Goal: Find specific page/section: Find specific page/section

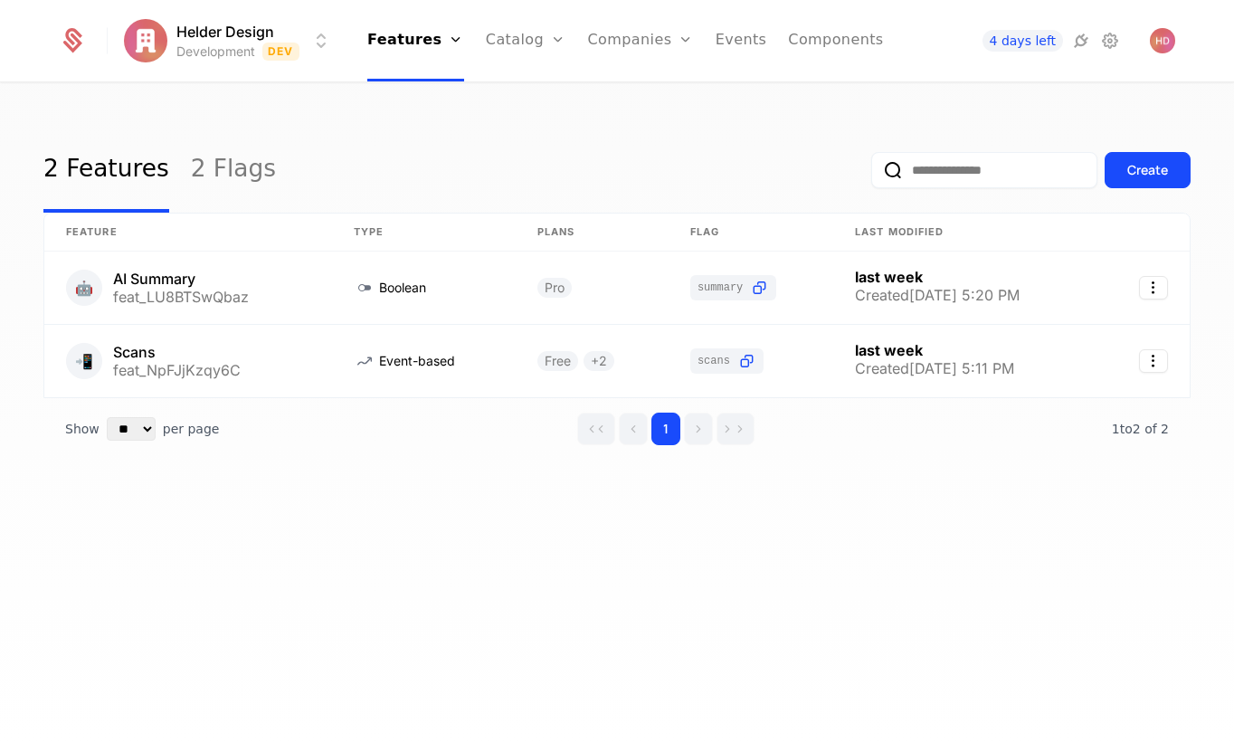
click at [217, 50] on html "Helder Design Development Dev Features Features Flags Catalog Plans Add Ons Cre…" at bounding box center [617, 371] width 1234 height 742
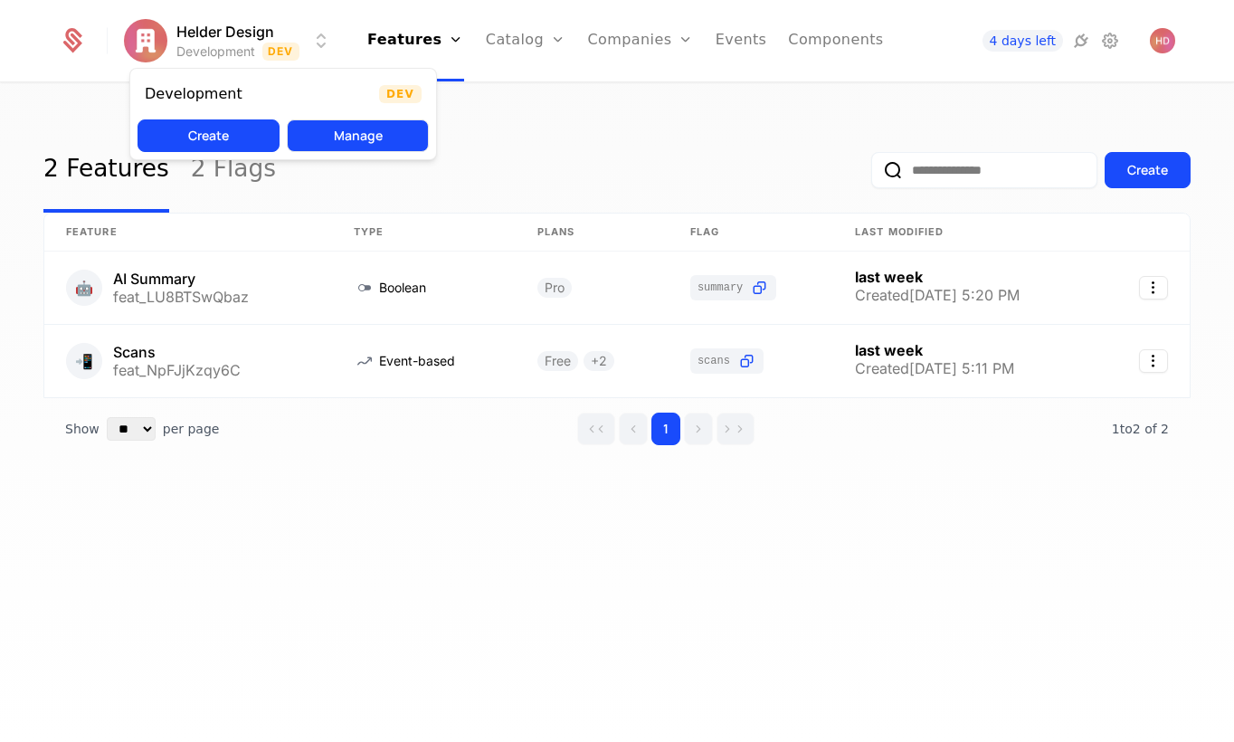
click at [359, 138] on button "Manage" at bounding box center [358, 135] width 142 height 33
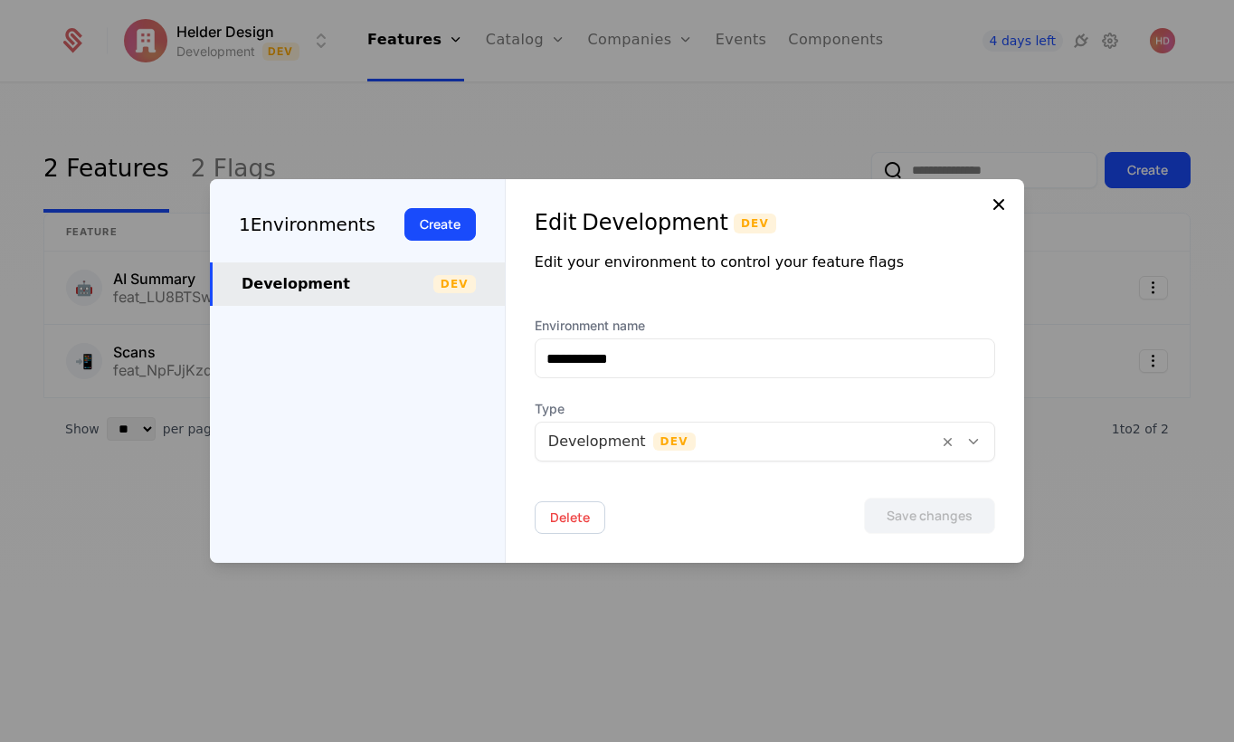
click at [994, 198] on icon at bounding box center [999, 205] width 22 height 22
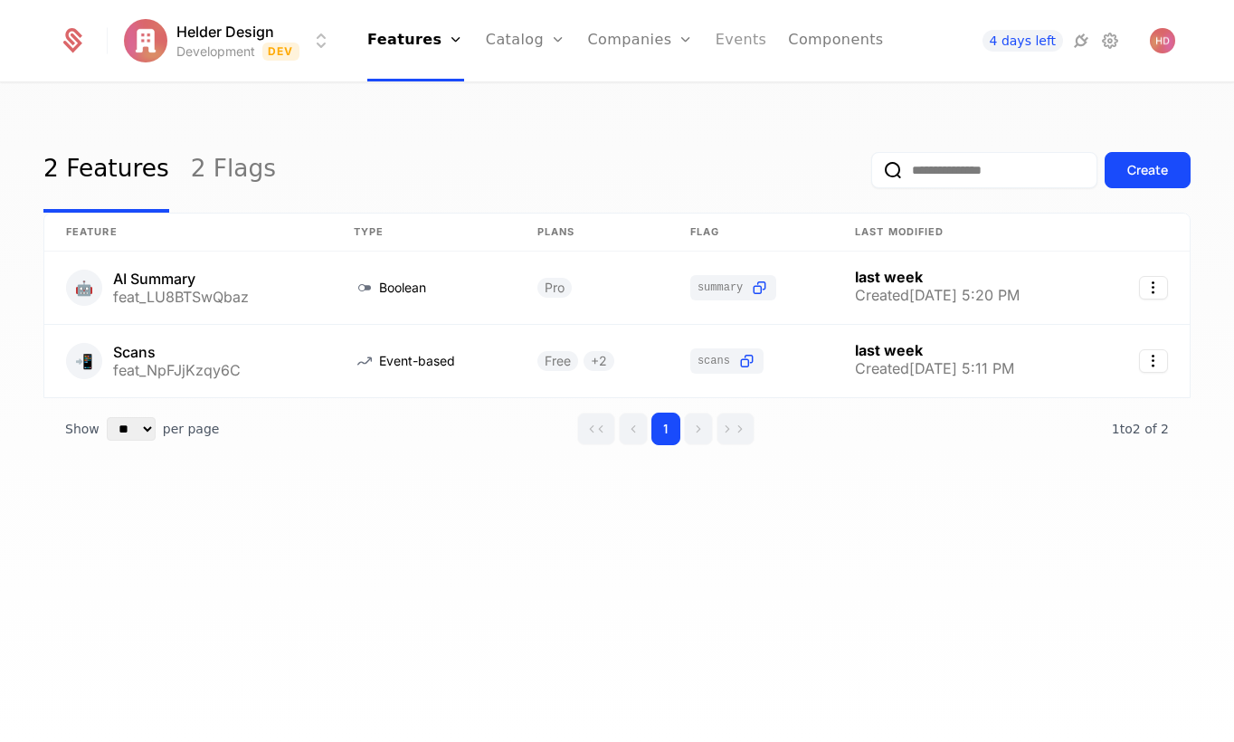
click at [738, 39] on link "Events" at bounding box center [742, 40] width 52 height 81
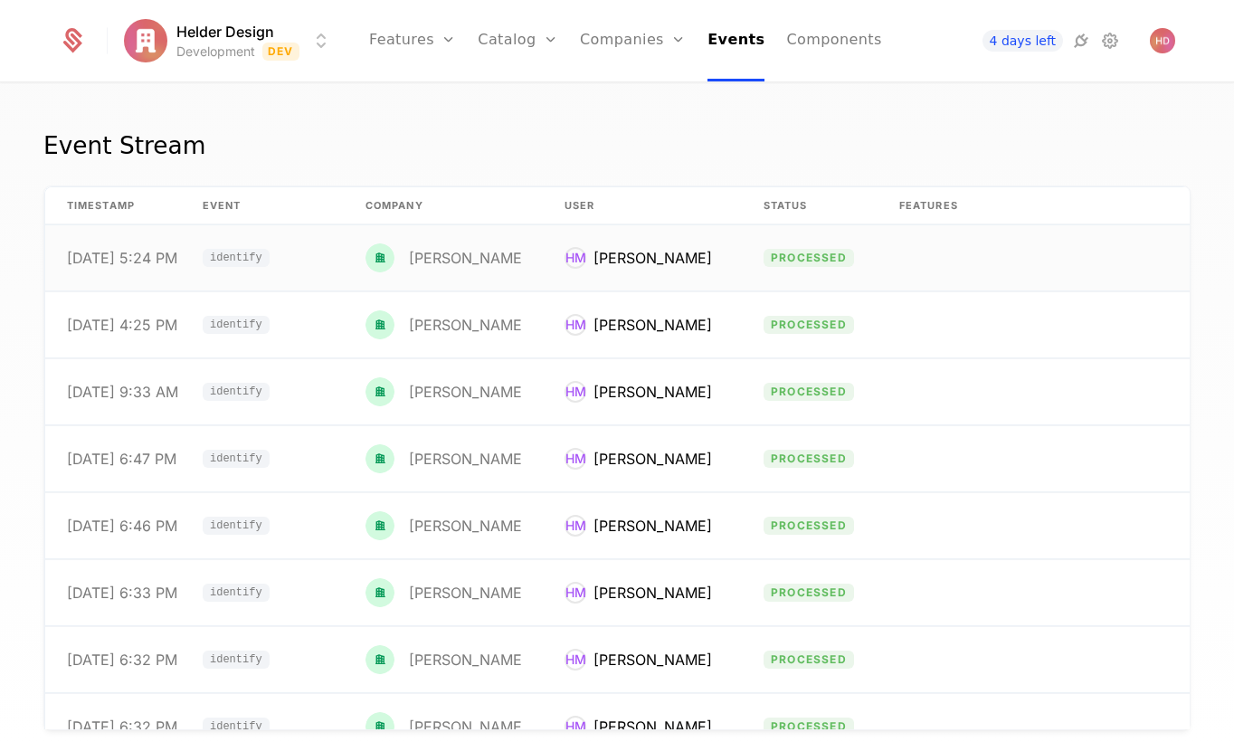
click at [100, 258] on div "[DATE] 5:24 PM" at bounding box center [122, 258] width 110 height 14
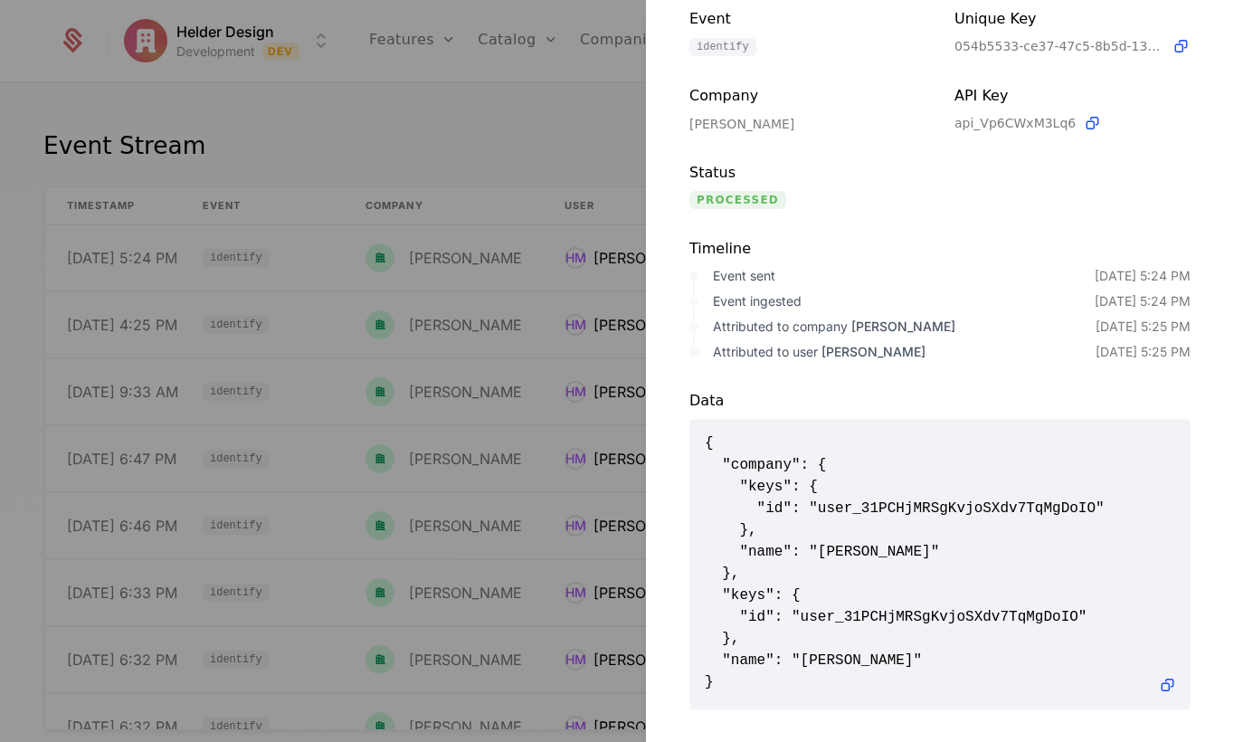
scroll to position [133, 0]
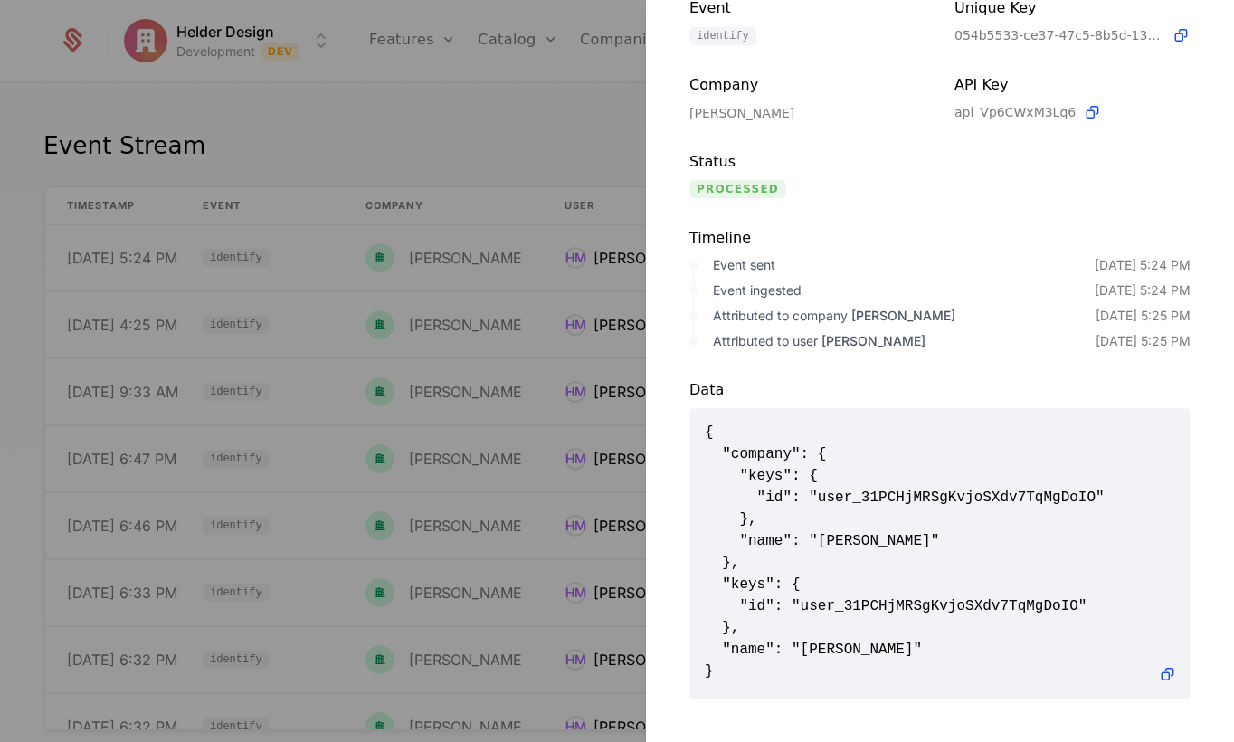
click at [574, 129] on div at bounding box center [617, 371] width 1234 height 742
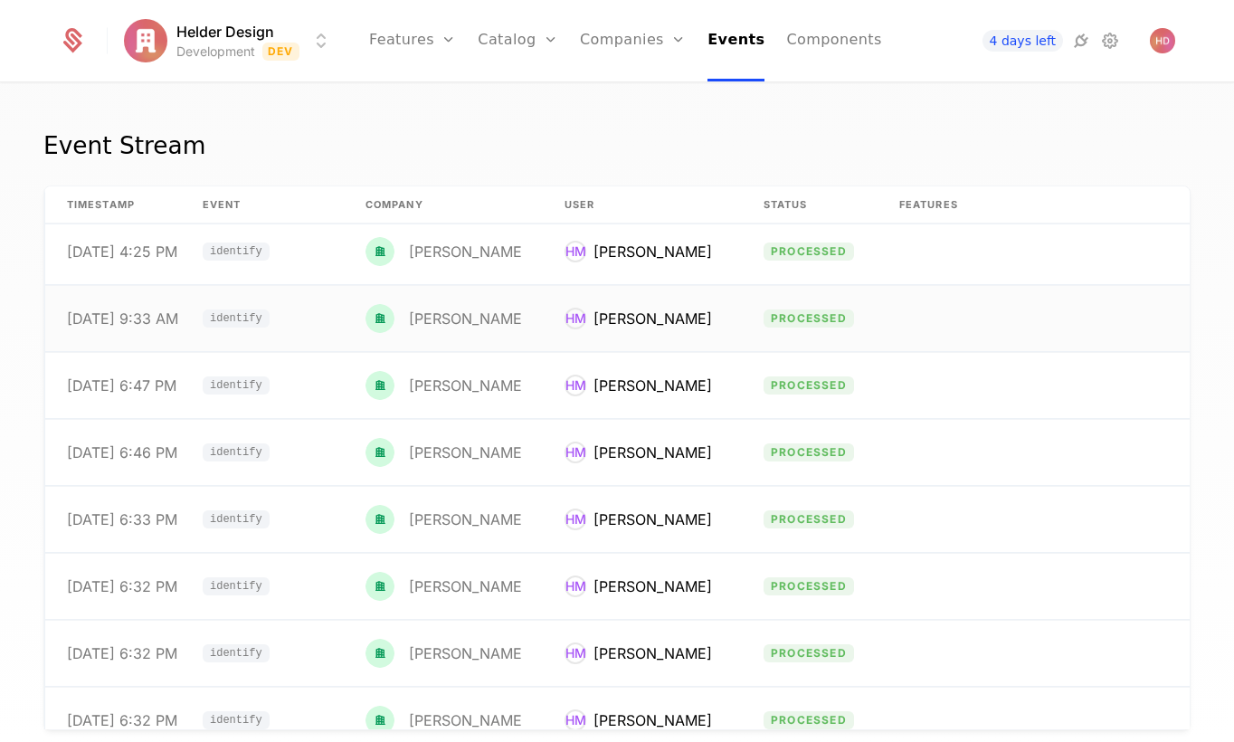
scroll to position [0, 0]
